Goal: Information Seeking & Learning: Learn about a topic

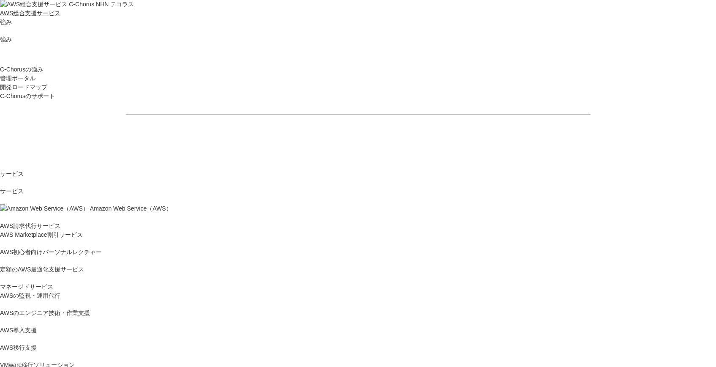
click at [366, 169] on p "サービス" at bounding box center [358, 173] width 716 height 9
click at [370, 169] on p "サービス" at bounding box center [358, 173] width 716 height 9
click at [172, 205] on span "Amazon Web Service（AWS）" at bounding box center [131, 208] width 82 height 7
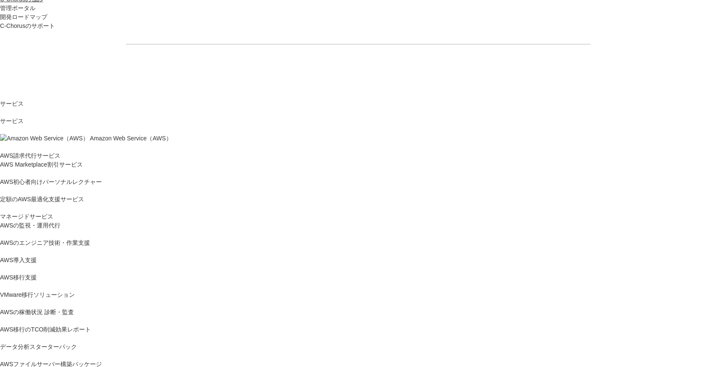
scroll to position [70, 0]
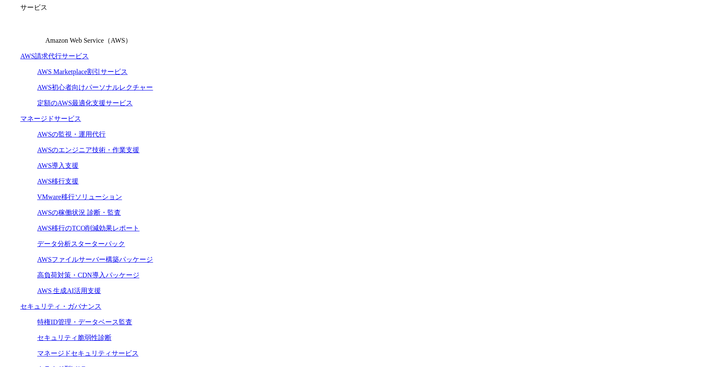
scroll to position [99, 0]
